Goal: Task Accomplishment & Management: Manage account settings

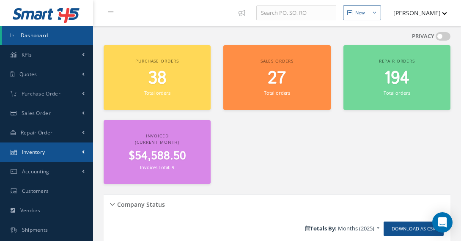
click at [38, 152] on span "Inventory" at bounding box center [33, 151] width 23 height 7
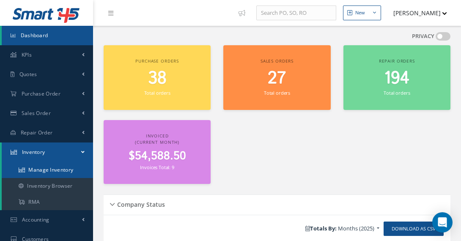
click at [52, 171] on link "Manage Inventory" at bounding box center [47, 170] width 91 height 16
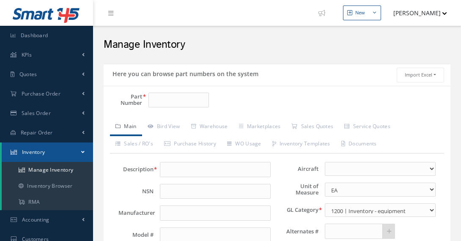
select select
click at [155, 98] on input "Part Number" at bounding box center [178, 100] width 60 height 15
paste input "797671-1"
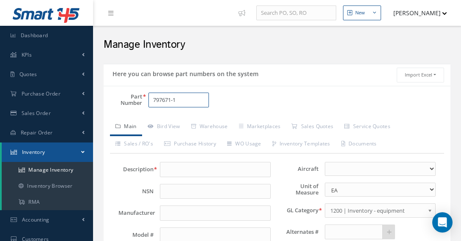
type input "797671-1"
click at [172, 128] on link "Bird View" at bounding box center [164, 127] width 44 height 18
